Goal: Task Accomplishment & Management: Use online tool/utility

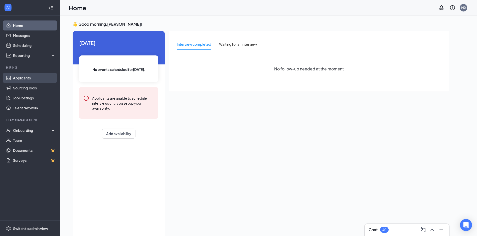
click at [27, 76] on link "Applicants" at bounding box center [34, 78] width 43 height 10
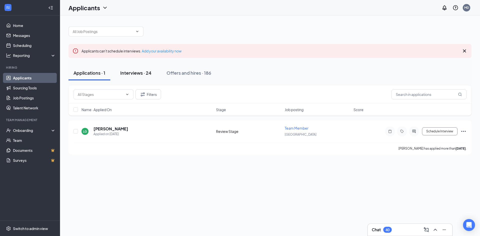
click at [123, 77] on button "Interviews · 24" at bounding box center [135, 73] width 41 height 15
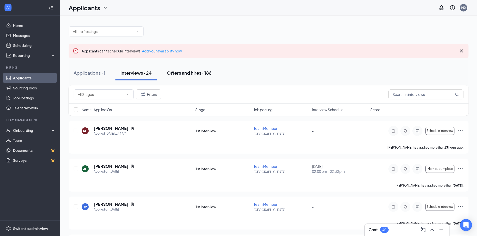
click at [186, 74] on div "Offers and hires · 186" at bounding box center [189, 73] width 45 height 6
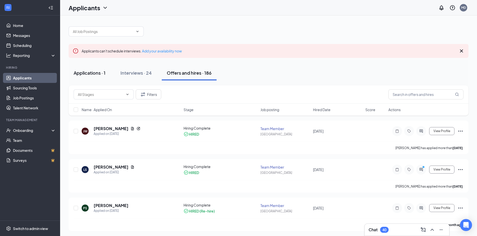
click at [96, 75] on div "Applications · 1" at bounding box center [90, 73] width 32 height 6
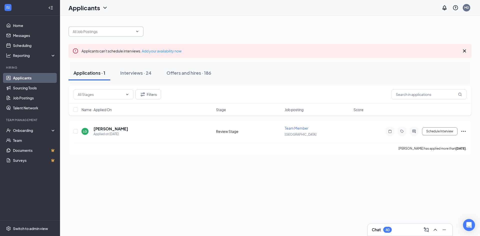
click at [104, 27] on div at bounding box center [270, 29] width 403 height 15
click at [104, 27] on span at bounding box center [106, 32] width 75 height 10
click at [105, 30] on input "text" at bounding box center [103, 32] width 61 height 6
click at [157, 40] on div "Front of House Team Member ([GEOGRAPHIC_DATA]) Back of House Team Member ([GEOG…" at bounding box center [270, 88] width 403 height 133
click at [145, 76] on div "Interviews · 24" at bounding box center [135, 73] width 31 height 6
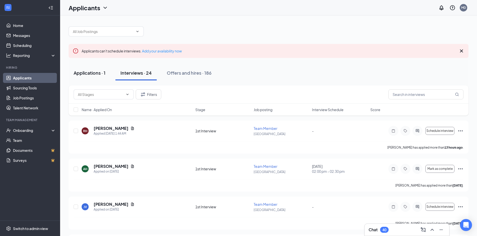
click at [99, 74] on div "Applications · 1" at bounding box center [90, 73] width 32 height 6
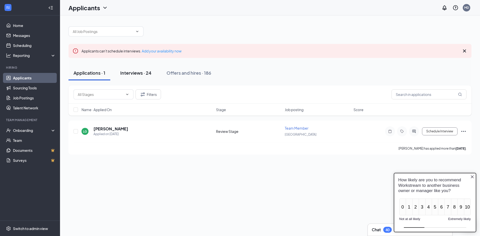
click at [128, 70] on button "Interviews · 24" at bounding box center [135, 73] width 41 height 15
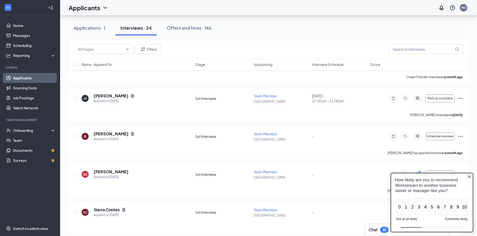
scroll to position [798, 0]
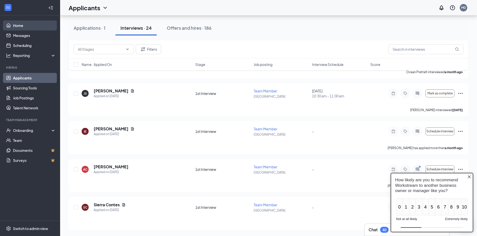
click at [29, 29] on link "Home" at bounding box center [34, 26] width 43 height 10
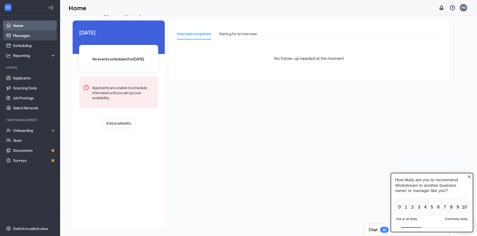
click at [24, 37] on link "Messages" at bounding box center [34, 36] width 43 height 10
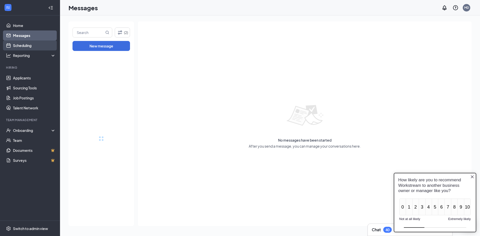
click at [22, 44] on link "Scheduling" at bounding box center [34, 46] width 43 height 10
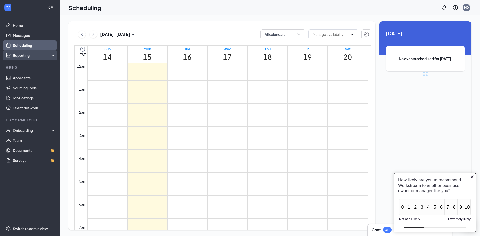
click at [20, 56] on div "Reporting" at bounding box center [34, 55] width 43 height 5
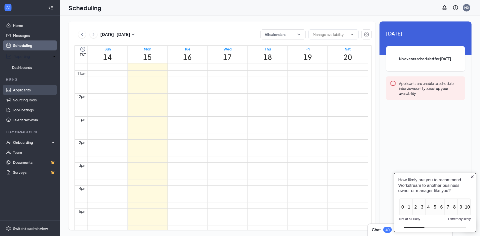
click at [15, 86] on link "Applicants" at bounding box center [34, 90] width 43 height 10
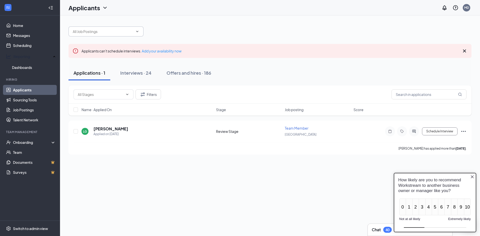
click at [117, 30] on input "text" at bounding box center [103, 32] width 61 height 6
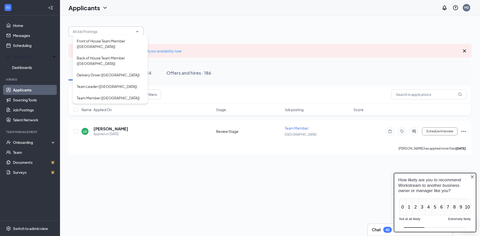
click at [182, 35] on div "Front of House Team Member ([GEOGRAPHIC_DATA]) Back of House Team Member ([GEOG…" at bounding box center [270, 29] width 403 height 15
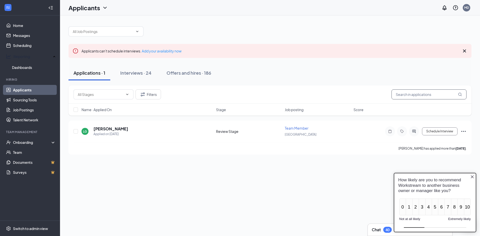
click at [438, 92] on input "text" at bounding box center [429, 95] width 75 height 10
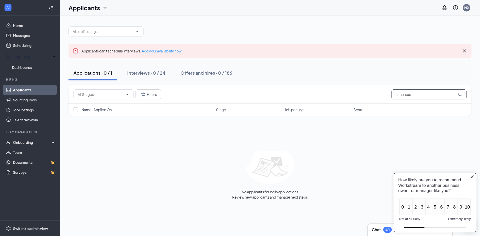
type input "jamarcus"
click at [473, 178] on icon "Close button" at bounding box center [472, 177] width 3 height 3
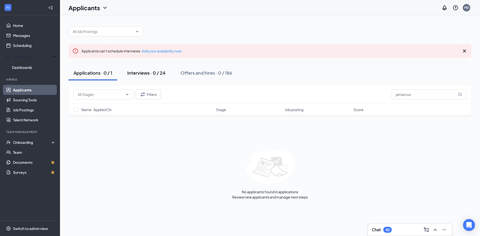
click at [145, 76] on div "Interviews · 0 / 24" at bounding box center [146, 73] width 38 height 6
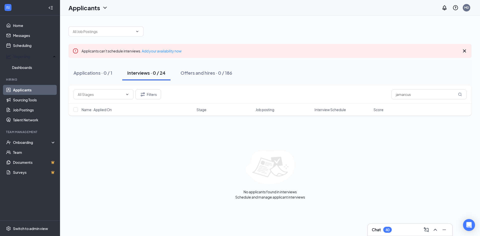
click at [166, 74] on button "Interviews · 0 / 24" at bounding box center [146, 73] width 48 height 15
click at [179, 74] on button "Offers and hires · 0 / 186" at bounding box center [207, 73] width 62 height 15
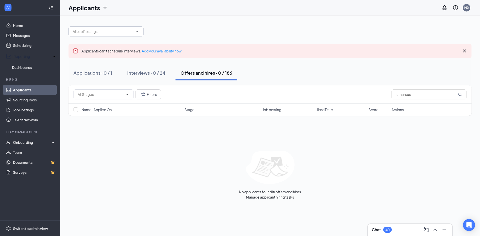
click at [101, 32] on input "text" at bounding box center [103, 32] width 61 height 6
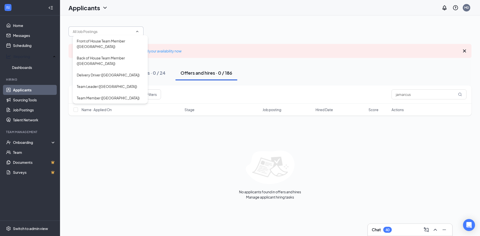
click at [101, 32] on input "text" at bounding box center [103, 32] width 61 height 6
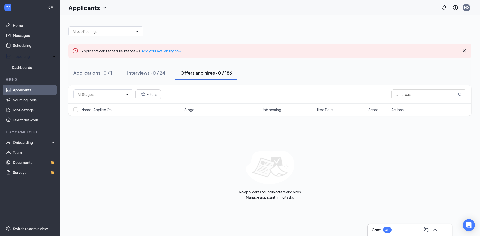
click at [47, 90] on link "Applicants" at bounding box center [34, 90] width 43 height 10
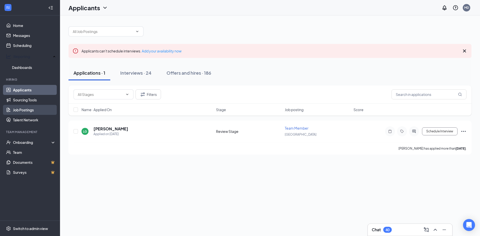
click at [39, 105] on link "Job Postings" at bounding box center [34, 110] width 43 height 10
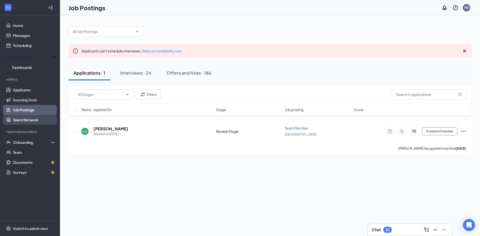
click at [35, 117] on link "Talent Network" at bounding box center [34, 120] width 43 height 10
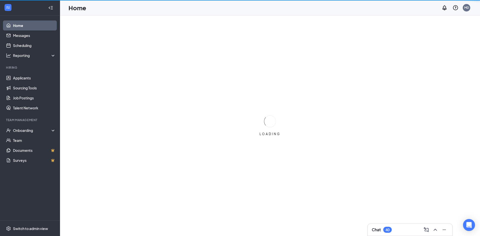
click at [51, 10] on icon "Collapse" at bounding box center [50, 7] width 5 height 5
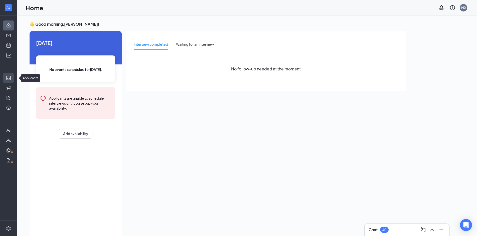
click at [13, 80] on link "Applicants" at bounding box center [15, 78] width 5 height 10
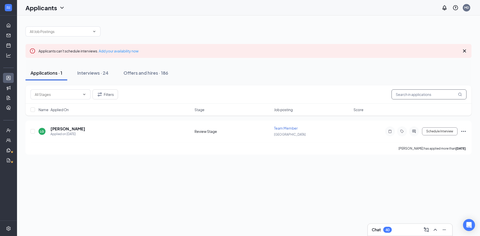
click at [405, 92] on input "text" at bounding box center [429, 95] width 75 height 10
click at [79, 98] on span at bounding box center [61, 95] width 60 height 10
click at [114, 96] on button "Filters" at bounding box center [106, 95] width 26 height 10
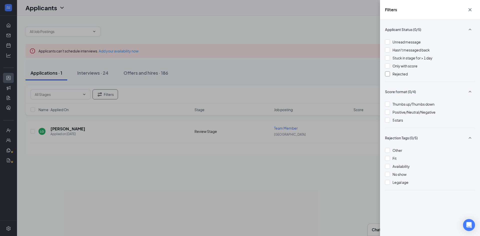
click at [397, 76] on div "Rejected" at bounding box center [400, 74] width 15 height 6
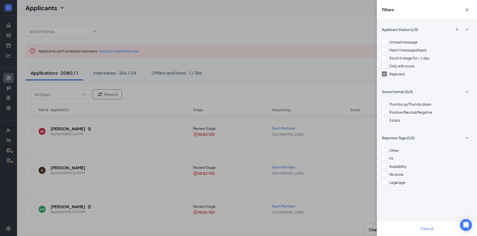
click at [330, 77] on div "Filters Applicant Status (1/5) Unread message Hasn't messaged back Stuck in sta…" at bounding box center [238, 118] width 477 height 236
click at [466, 9] on icon "Cross" at bounding box center [467, 10] width 6 height 6
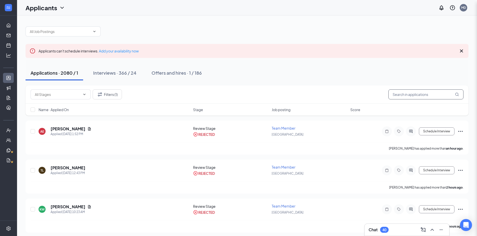
click at [405, 94] on input "text" at bounding box center [425, 95] width 75 height 10
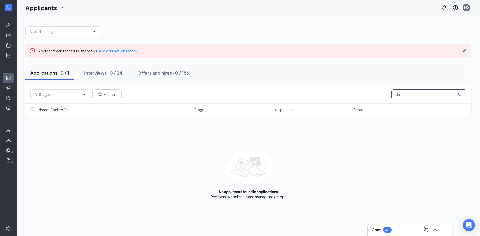
type input "d"
type input "jamarcus"
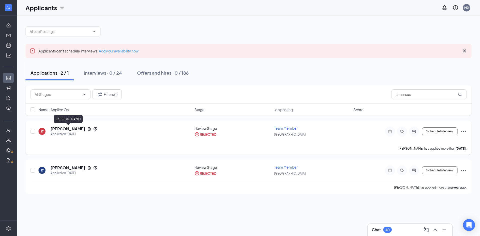
click at [75, 130] on h5 "Jamarcus Thompson" at bounding box center [68, 129] width 35 height 6
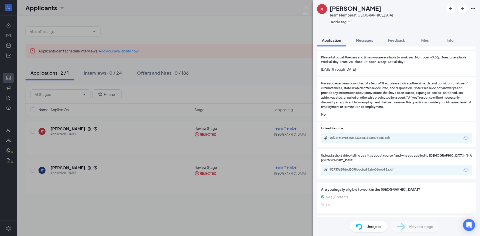
scroll to position [350, 0]
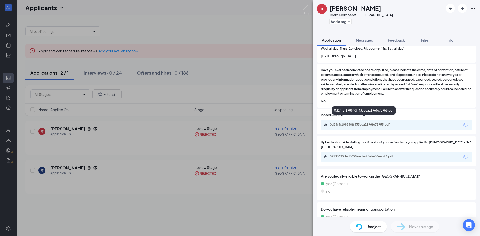
click at [337, 123] on div "0d24f5f198840ff433eea1196fe73955.pdf" at bounding box center [365, 125] width 70 height 4
